Goal: Book appointment/travel/reservation

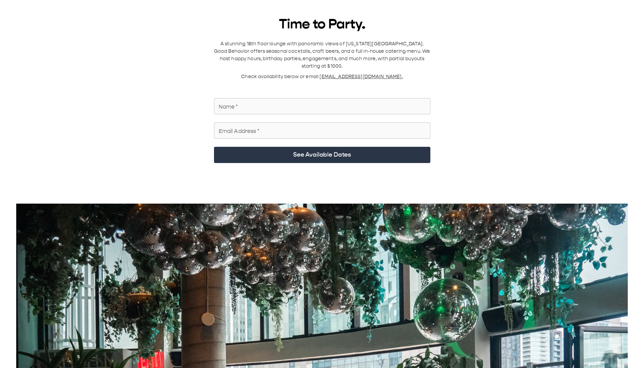
click at [387, 49] on p "A stunning 18th floor lounge with panoramic views of [US_STATE][GEOGRAPHIC_DATA…" at bounding box center [322, 55] width 216 height 30
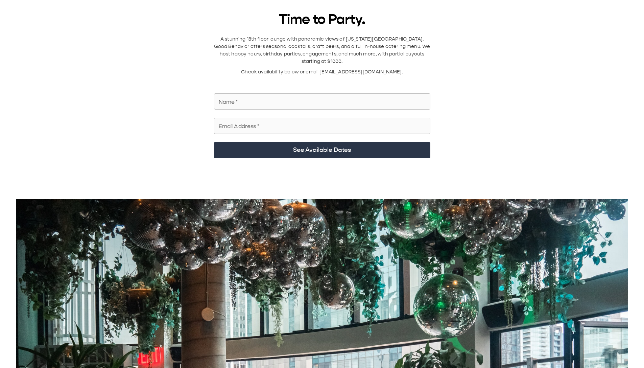
scroll to position [2, 0]
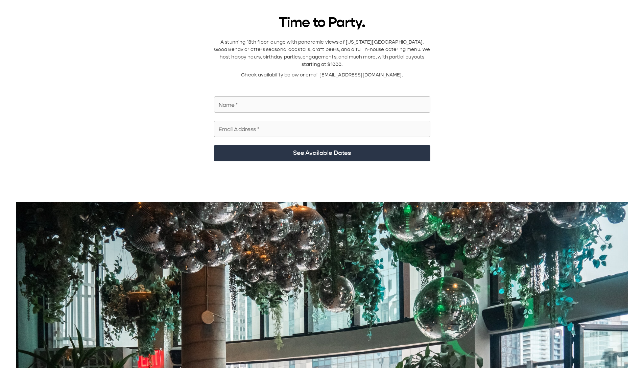
click at [535, 39] on div "Time to Party. A stunning 18th floor lounge with panoramic views of New York Ci…" at bounding box center [322, 337] width 628 height 645
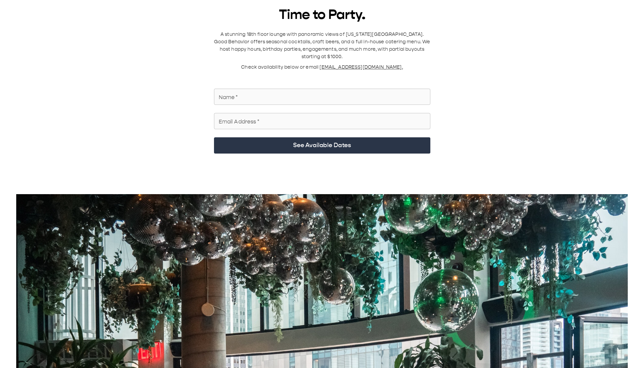
scroll to position [11, 0]
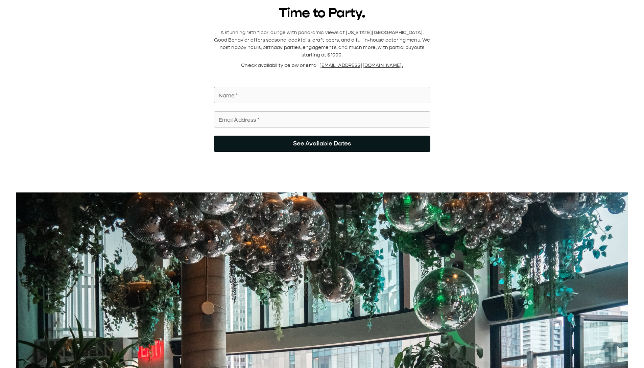
click at [319, 50] on button "See Available Dates" at bounding box center [322, 144] width 216 height 16
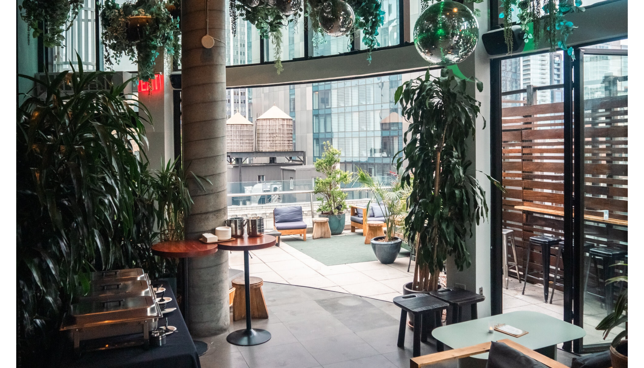
scroll to position [0, 0]
